Goal: Find specific page/section: Find specific page/section

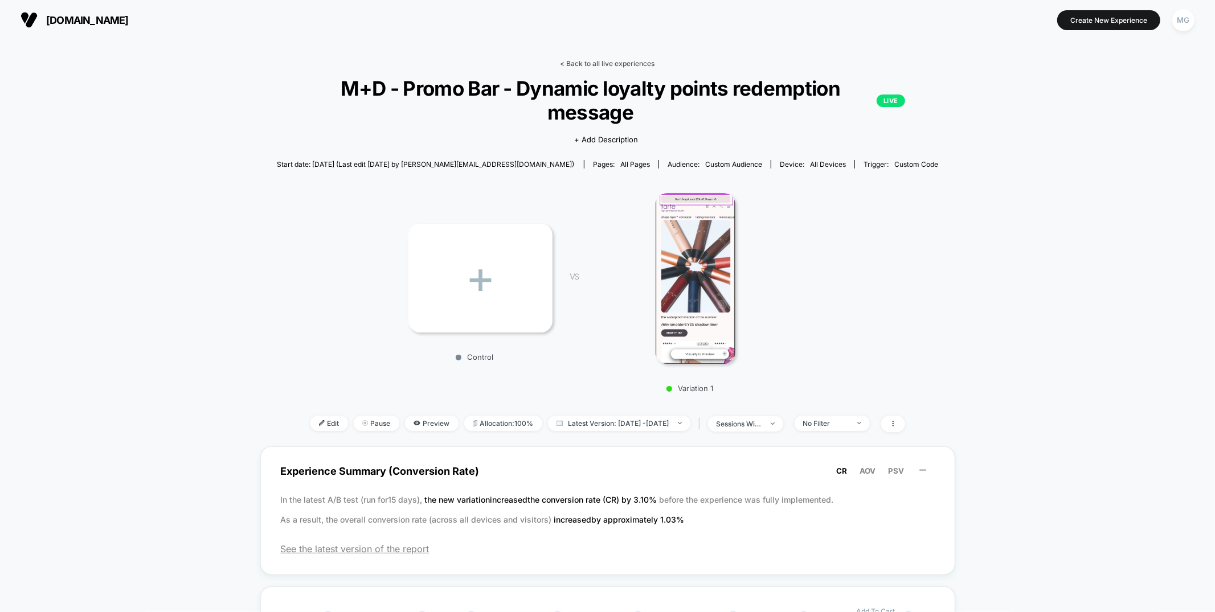
click at [626, 66] on link "< Back to all live experiences" at bounding box center [607, 63] width 95 height 9
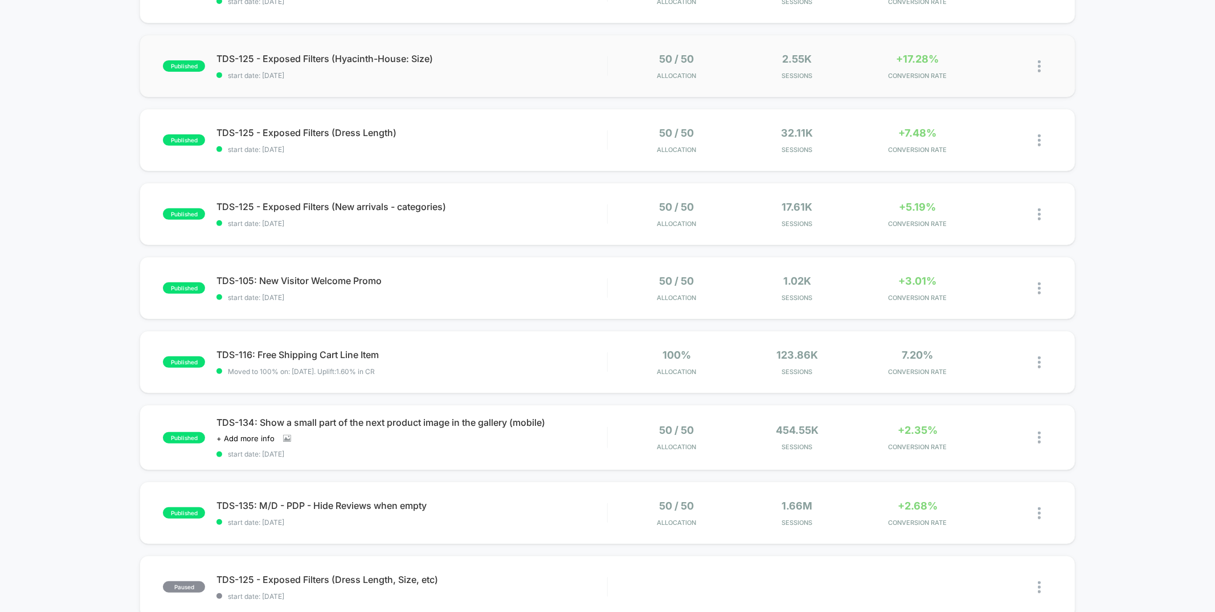
scroll to position [391, 0]
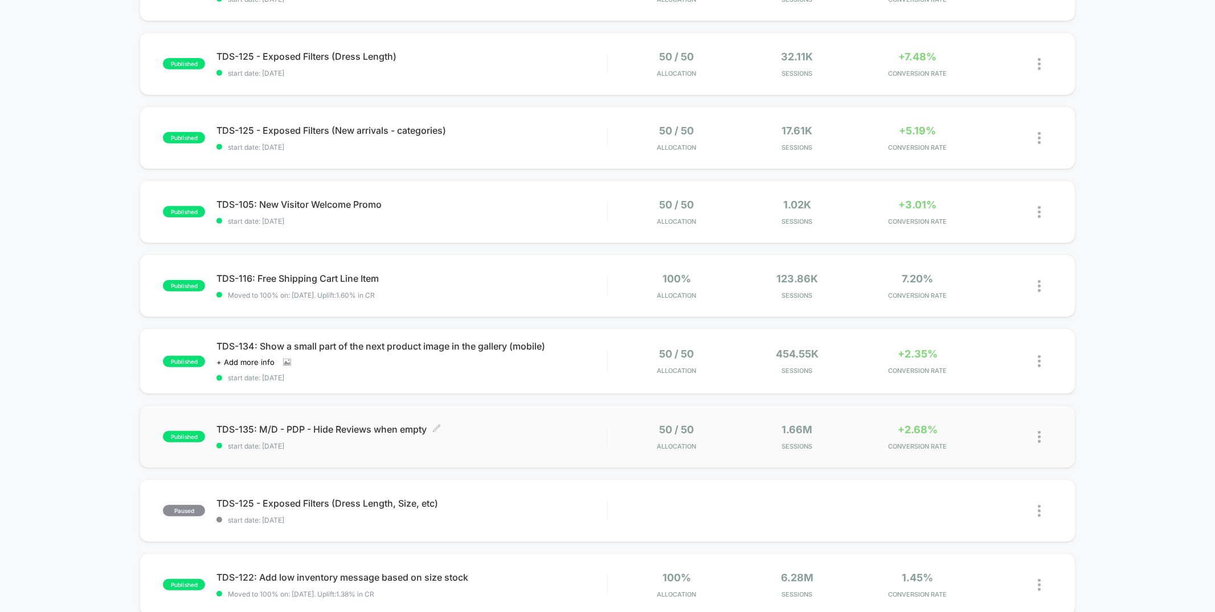
click at [471, 428] on span "TDS-135: M/D - PDP - Hide Reviews when empty Click to edit experience details" at bounding box center [411, 429] width 390 height 11
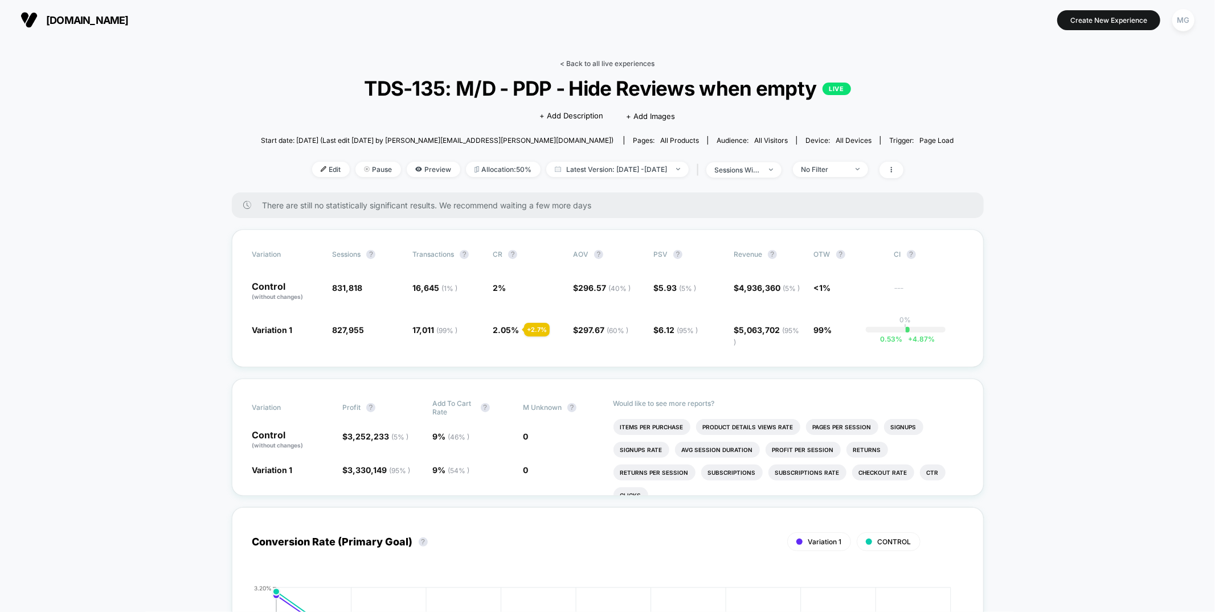
click at [640, 60] on link "< Back to all live experiences" at bounding box center [607, 63] width 95 height 9
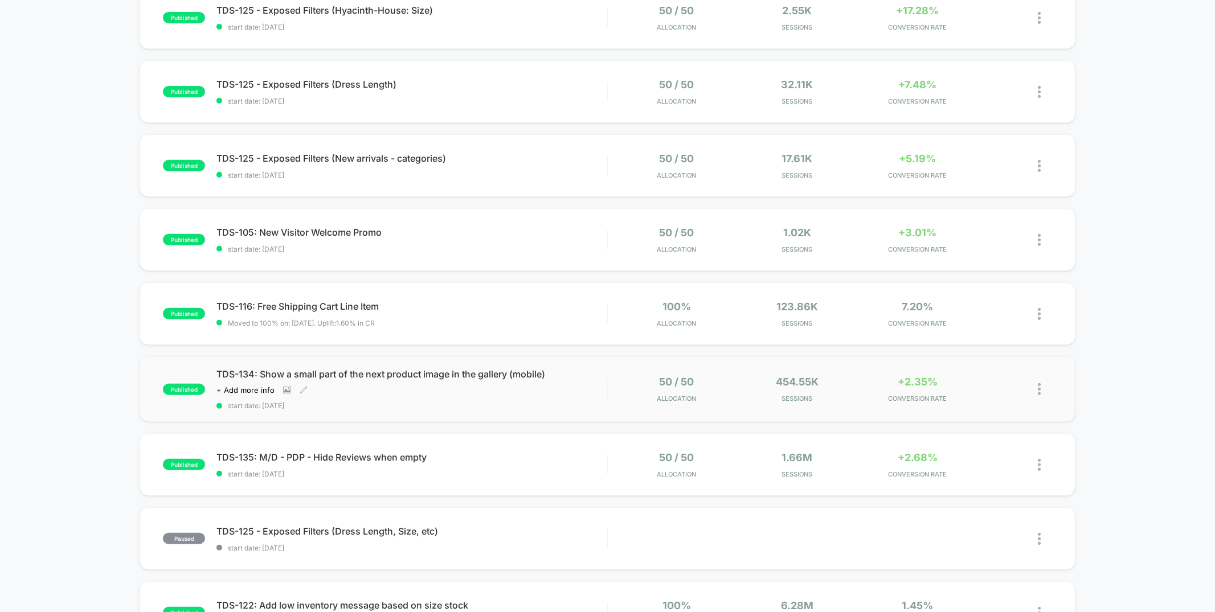
scroll to position [363, 0]
click at [591, 402] on span "start date: [DATE]" at bounding box center [411, 405] width 390 height 9
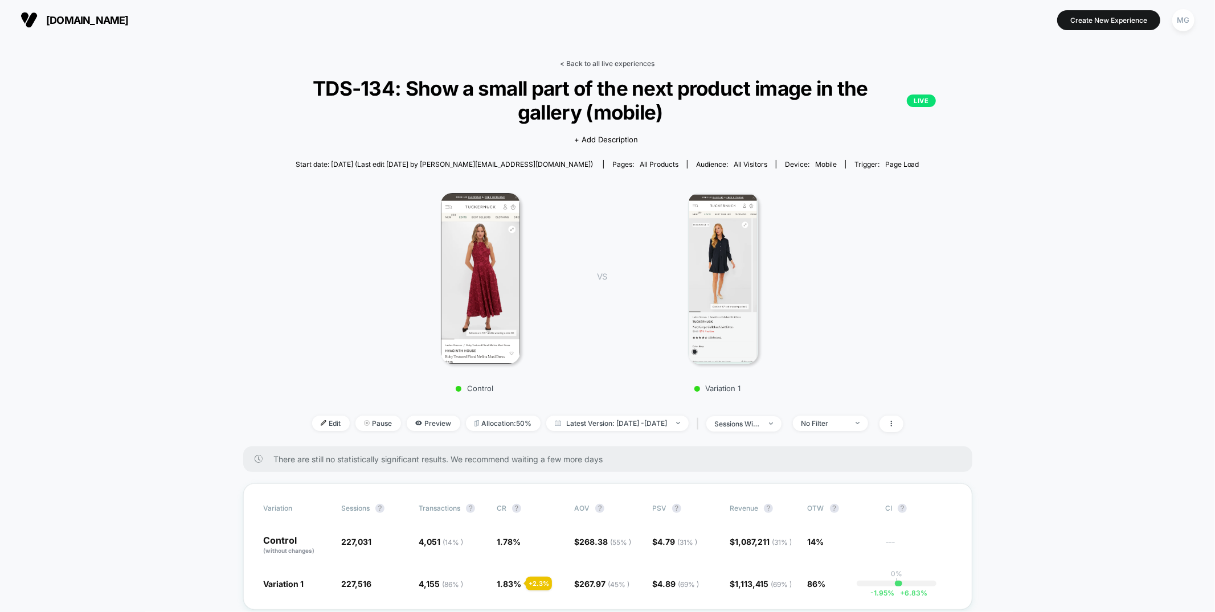
click at [621, 61] on link "< Back to all live experiences" at bounding box center [607, 63] width 95 height 9
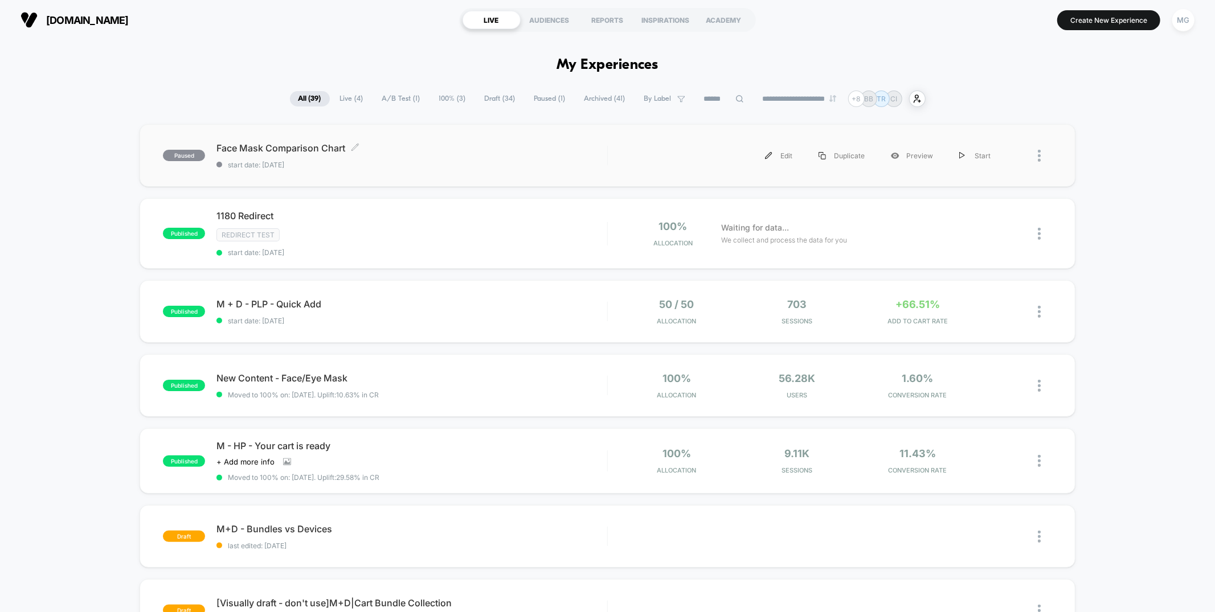
click at [538, 163] on span "start date: 9/12/2025" at bounding box center [411, 165] width 390 height 9
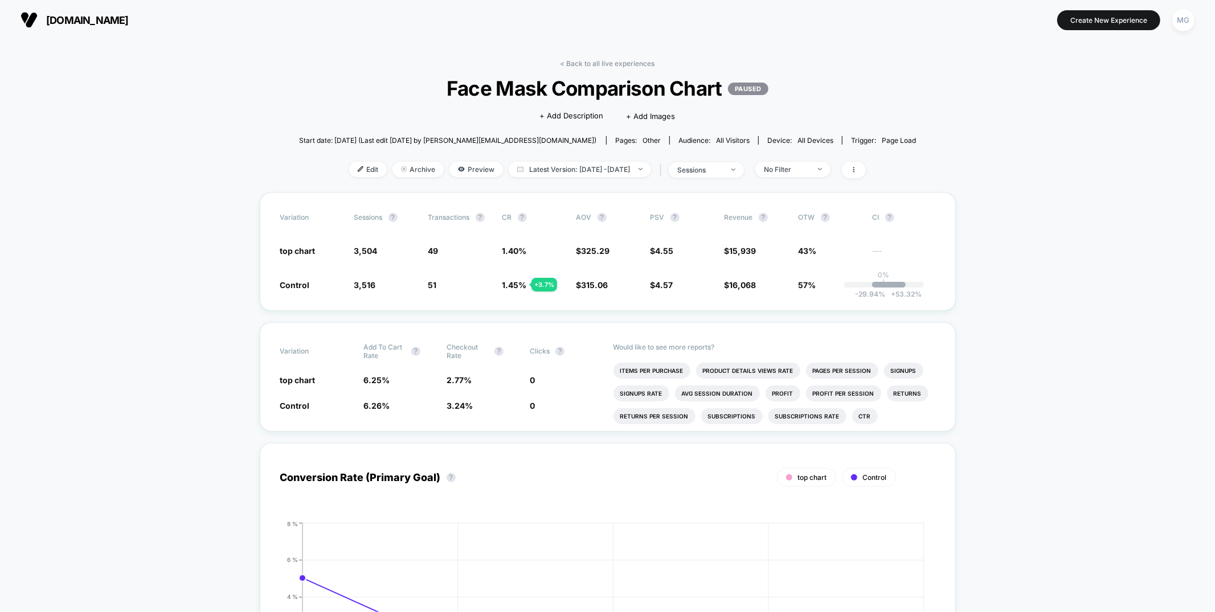
click at [608, 67] on div "< Back to all live experiences Face Mask Comparison Chart PAUSED Click to edit …" at bounding box center [607, 125] width 617 height 133
click at [606, 63] on link "< Back to all live experiences" at bounding box center [607, 63] width 95 height 9
